Goal: Participate in discussion: Engage in conversation with other users on a specific topic

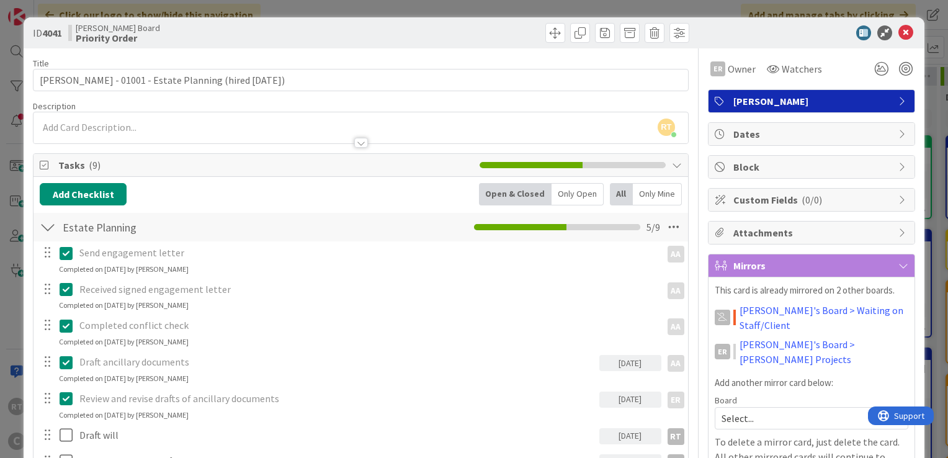
scroll to position [248, 0]
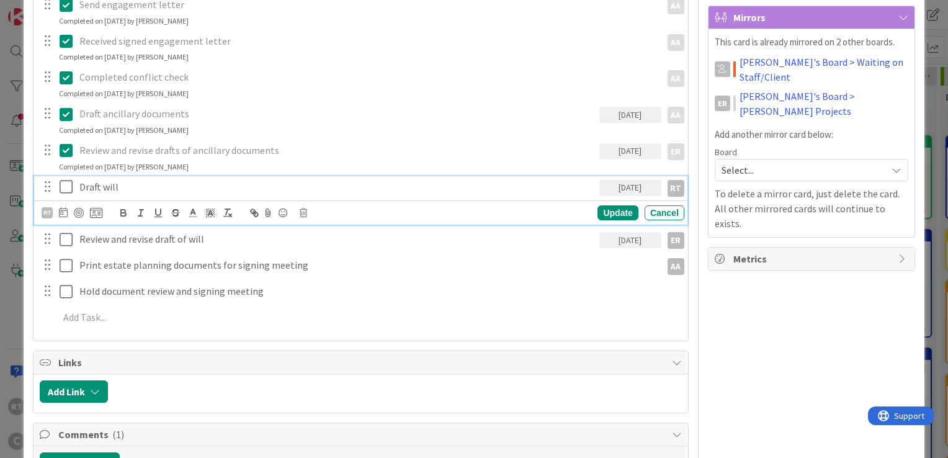
click at [65, 188] on icon at bounding box center [69, 186] width 19 height 15
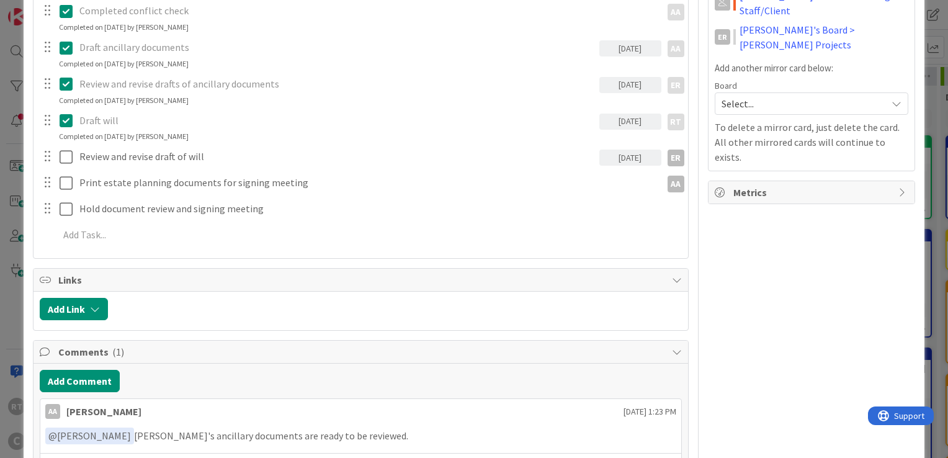
scroll to position [392, 0]
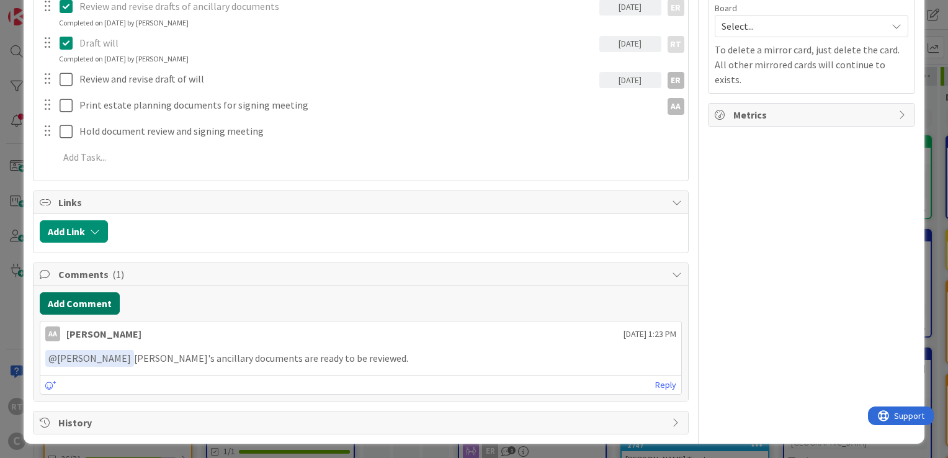
click at [94, 296] on button "Add Comment" at bounding box center [80, 303] width 80 height 22
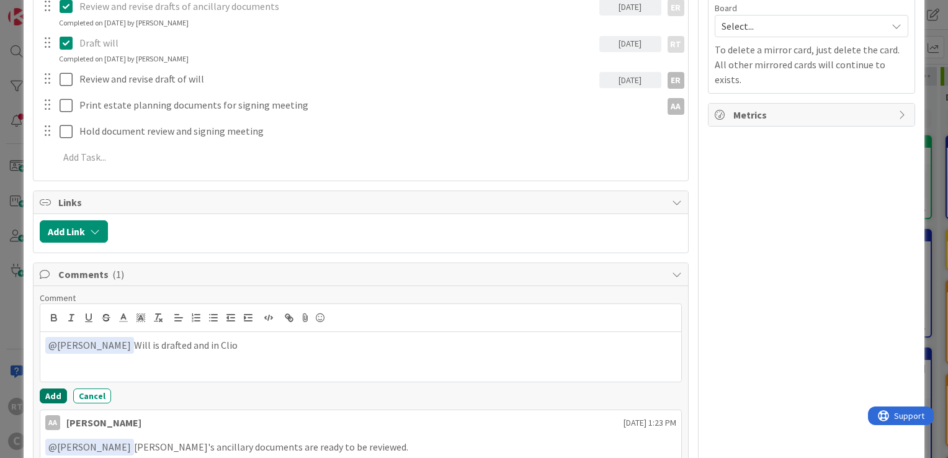
click at [51, 389] on button "Add" at bounding box center [53, 395] width 27 height 15
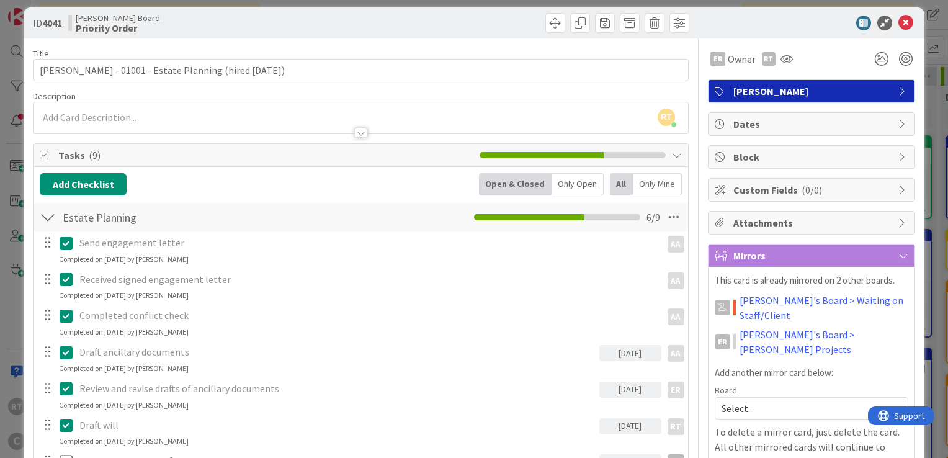
scroll to position [0, 0]
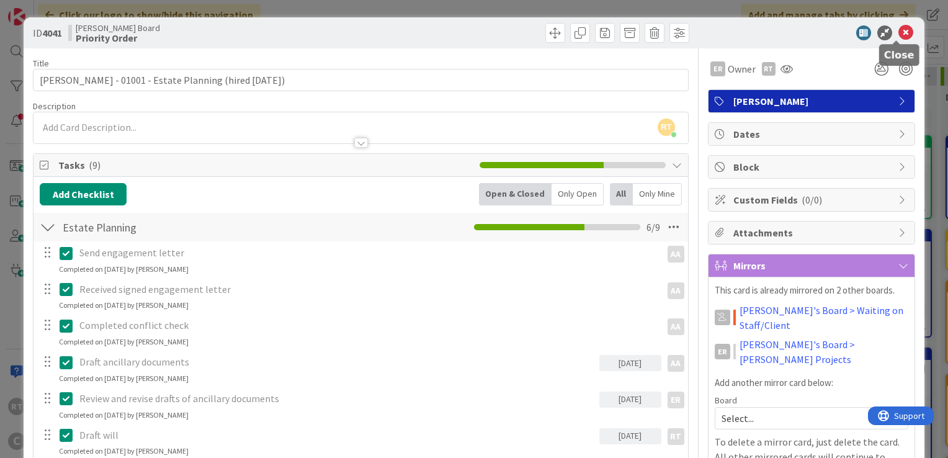
click at [898, 30] on icon at bounding box center [905, 32] width 15 height 15
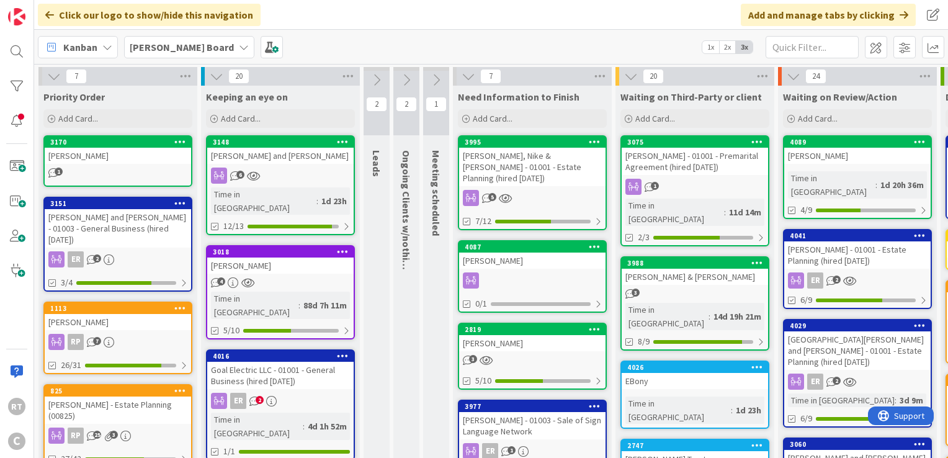
click at [665, 271] on link "3988 [PERSON_NAME] & [PERSON_NAME] 3 Time in [GEOGRAPHIC_DATA] : 14d 19h 21m 8/9" at bounding box center [694, 303] width 149 height 94
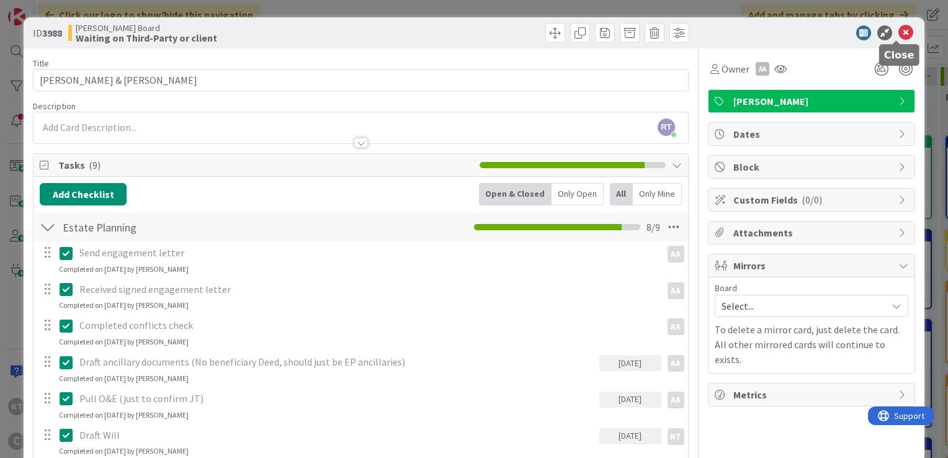
click at [899, 33] on icon at bounding box center [905, 32] width 15 height 15
